Goal: Task Accomplishment & Management: Use online tool/utility

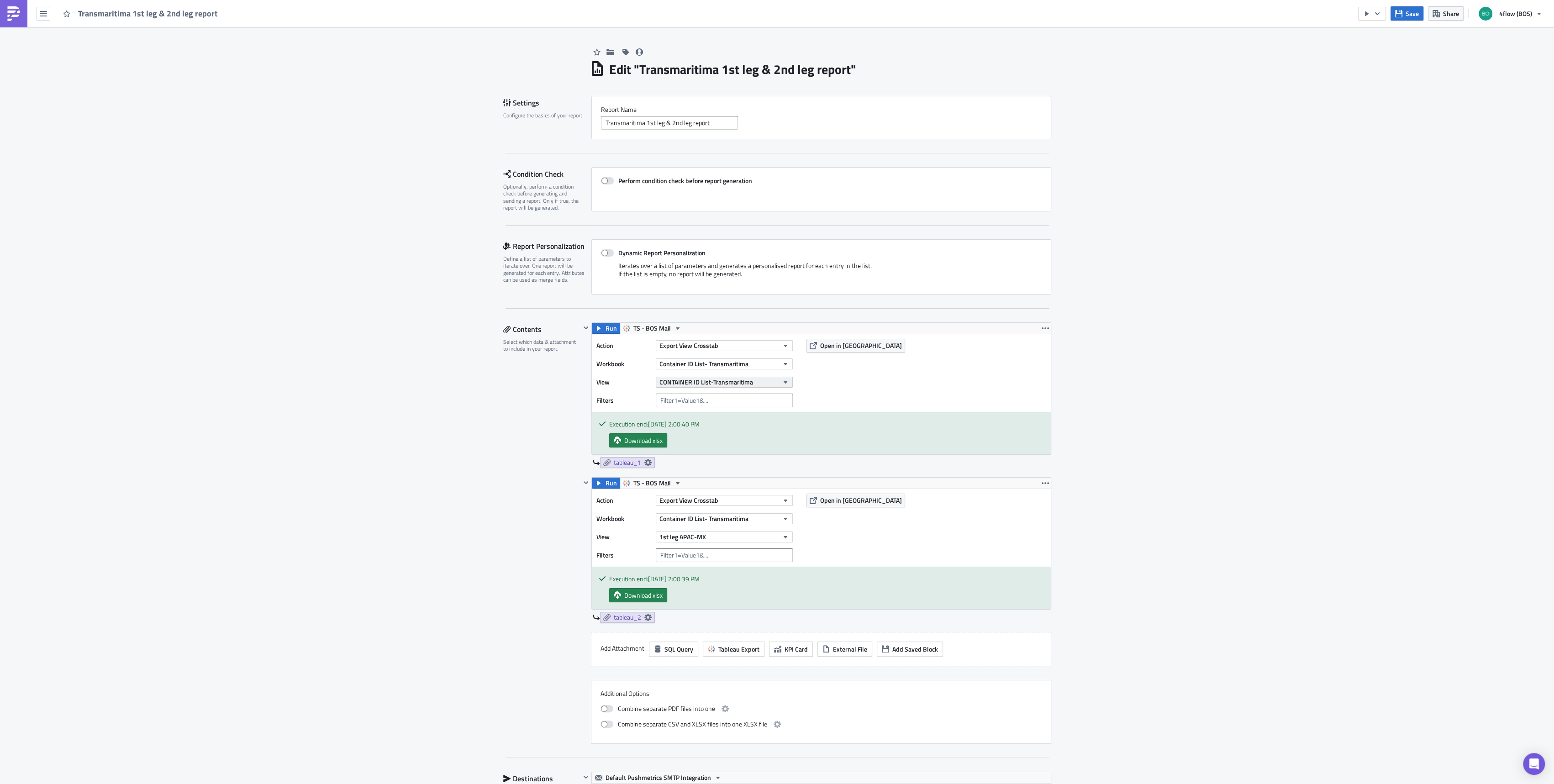
click at [737, 379] on span "CONTAINER ID List-Transmaritima" at bounding box center [706, 382] width 94 height 10
click at [829, 387] on div "Action Export View Crosstab Workbook Container ID List- Transmaritima View CONT…" at bounding box center [821, 373] width 459 height 78
click at [746, 381] on span "CONTAINER ID List-Transmaritima" at bounding box center [706, 382] width 94 height 10
click at [756, 382] on button "CONTAINER ID List-Transmaritima" at bounding box center [724, 382] width 137 height 11
click at [700, 381] on span "CONTAINER ID List-Transmaritima" at bounding box center [706, 382] width 94 height 10
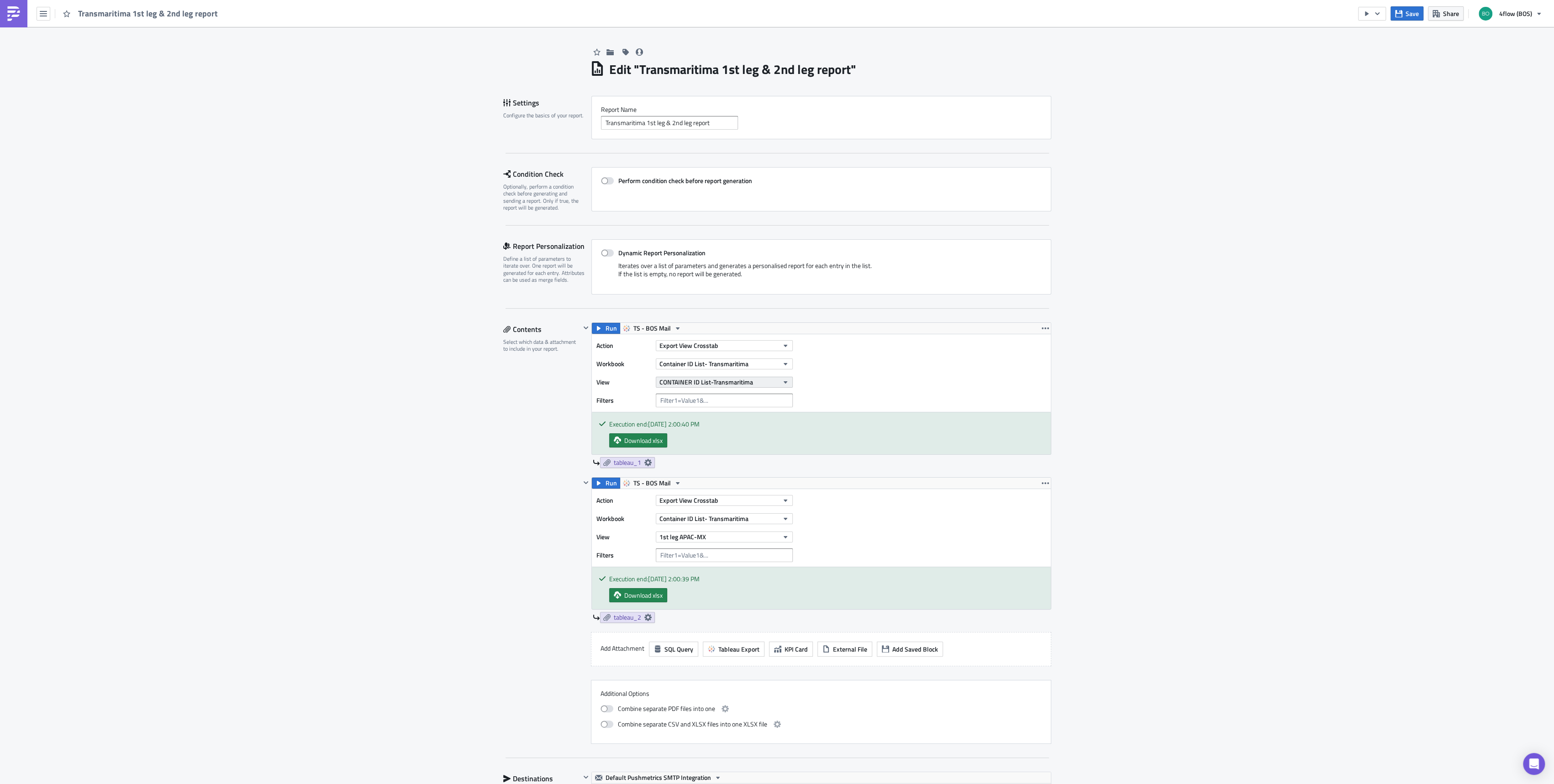
click at [706, 384] on span "CONTAINER ID List-Transmaritima" at bounding box center [706, 382] width 94 height 10
click at [706, 435] on link "Transport list- Transmaritima" at bounding box center [707, 440] width 109 height 14
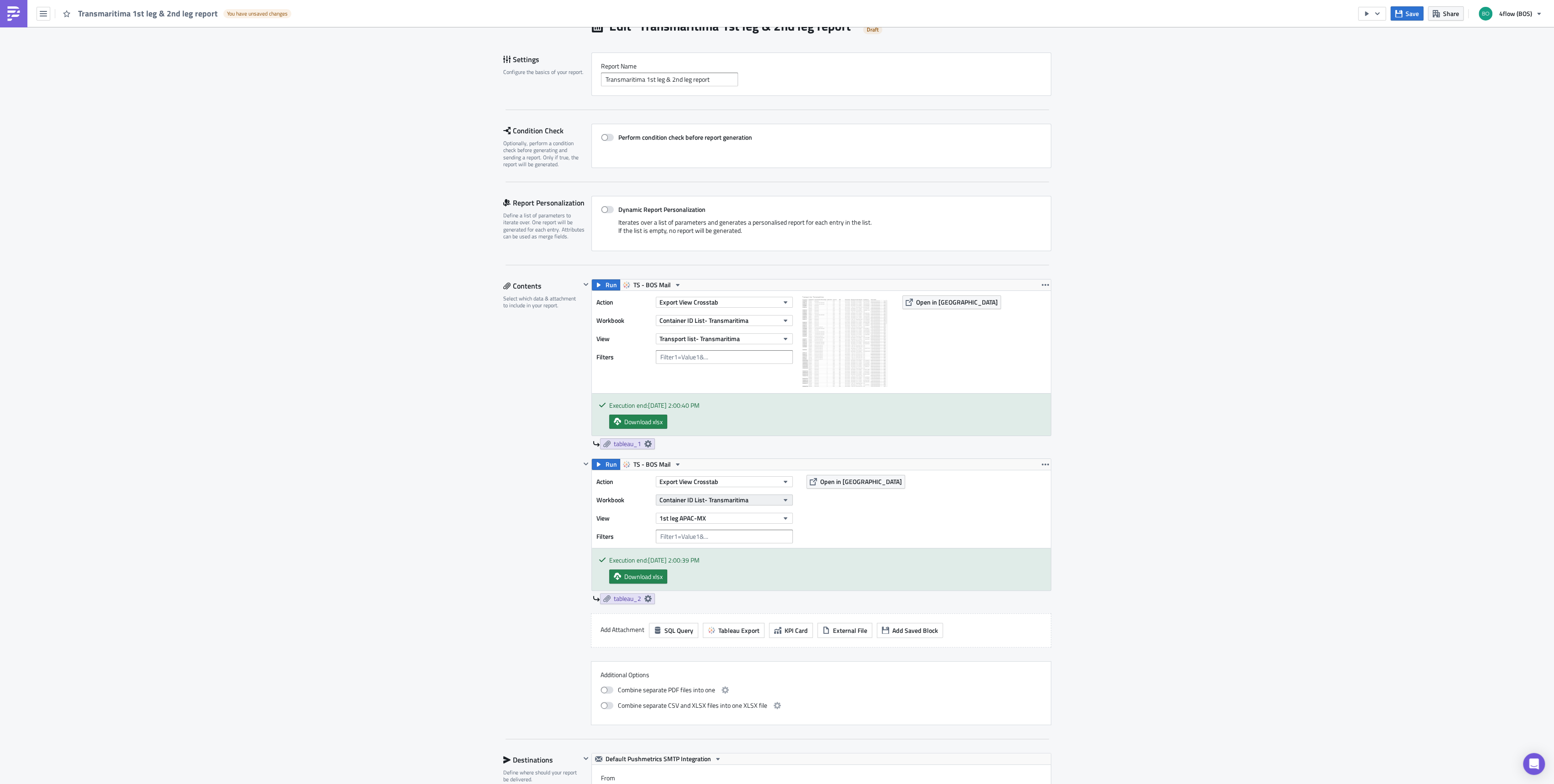
scroll to position [61, 0]
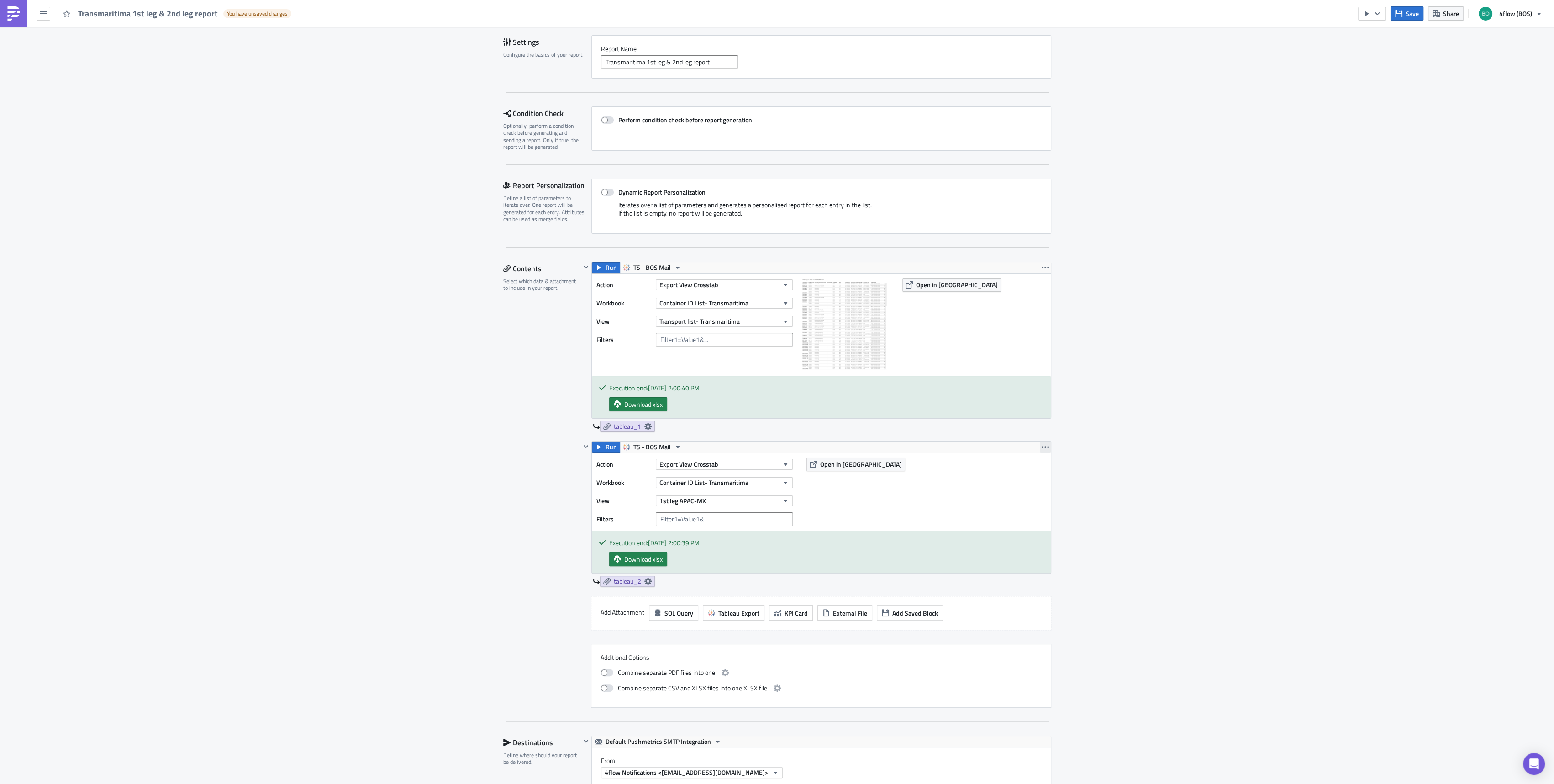
click at [1042, 446] on icon "button" at bounding box center [1045, 447] width 7 height 7
click at [1034, 499] on div "Remove" at bounding box center [1045, 499] width 61 height 9
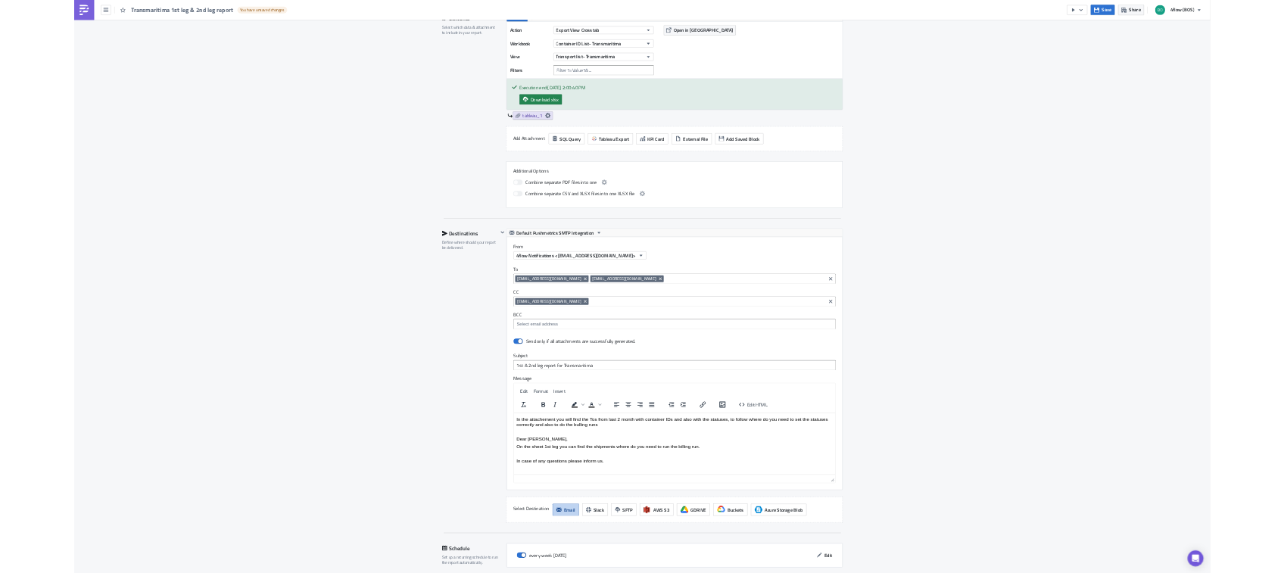
scroll to position [46, 0]
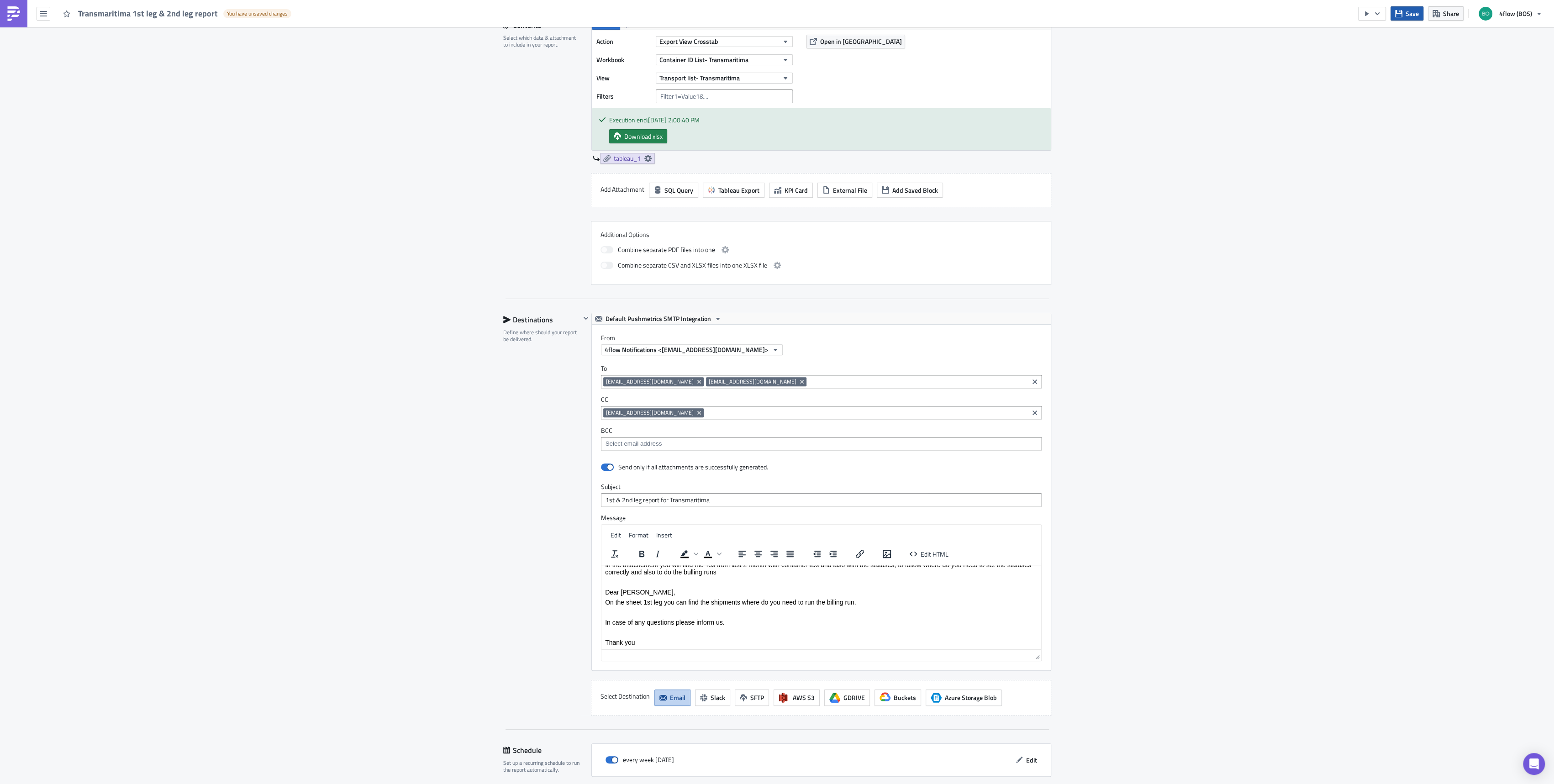
click at [1410, 14] on span "Save" at bounding box center [1412, 13] width 13 height 10
click at [1366, 13] on icon "button" at bounding box center [1367, 14] width 7 height 7
click at [1389, 49] on div "Run Report" at bounding box center [1400, 50] width 71 height 9
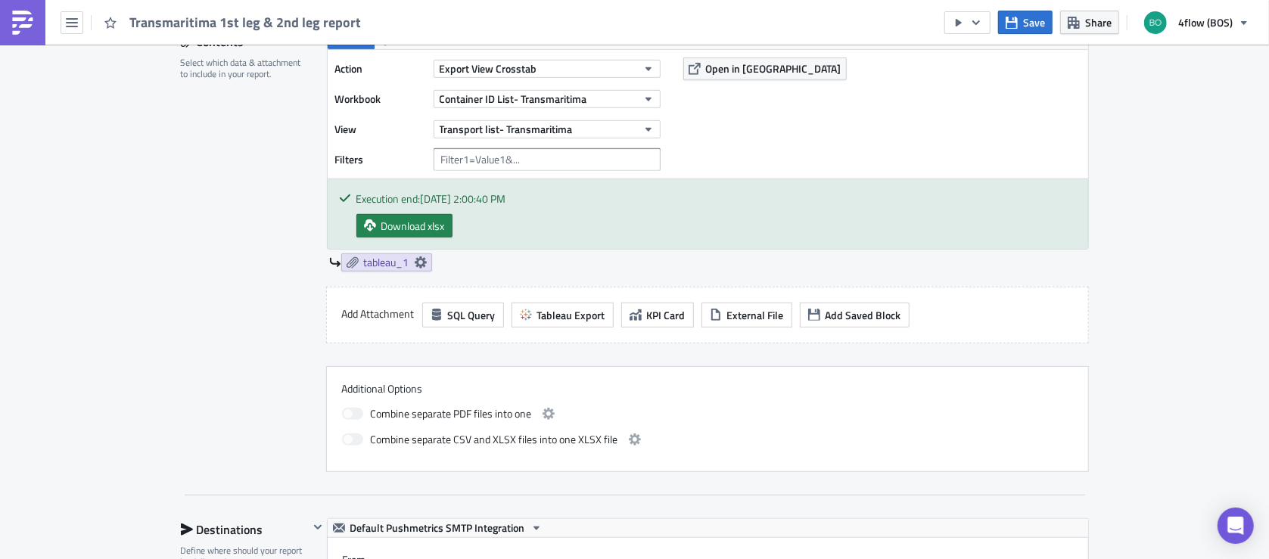
click at [231, 152] on div "Contents Select which data & attachment to include in your report." at bounding box center [245, 251] width 128 height 442
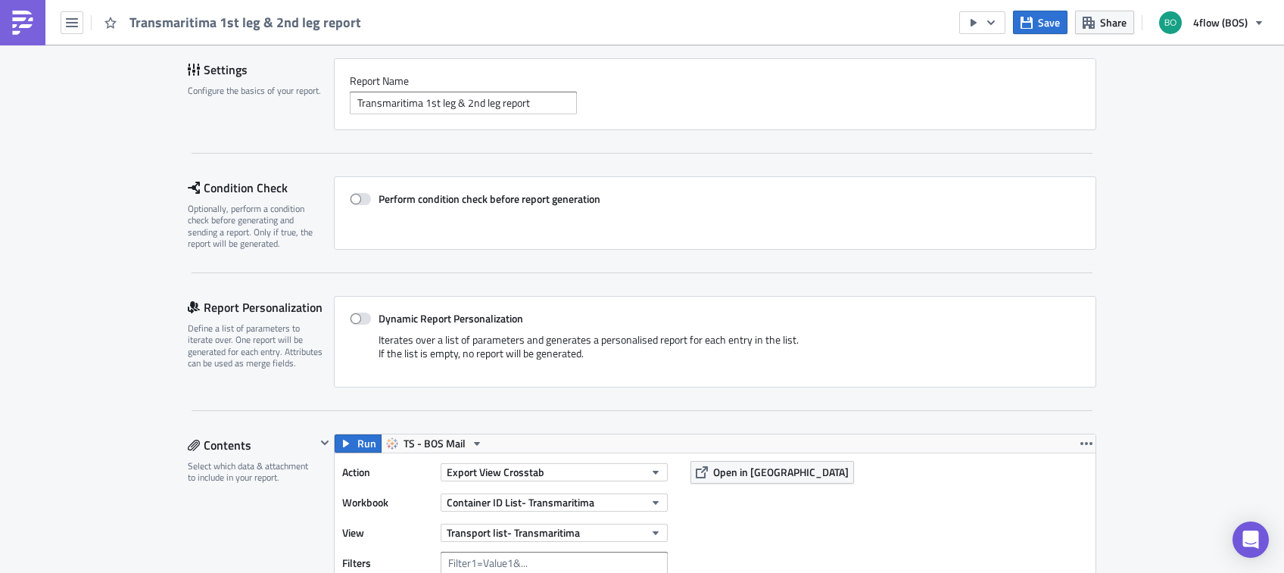
scroll to position [0, 0]
